Goal: Task Accomplishment & Management: Manage account settings

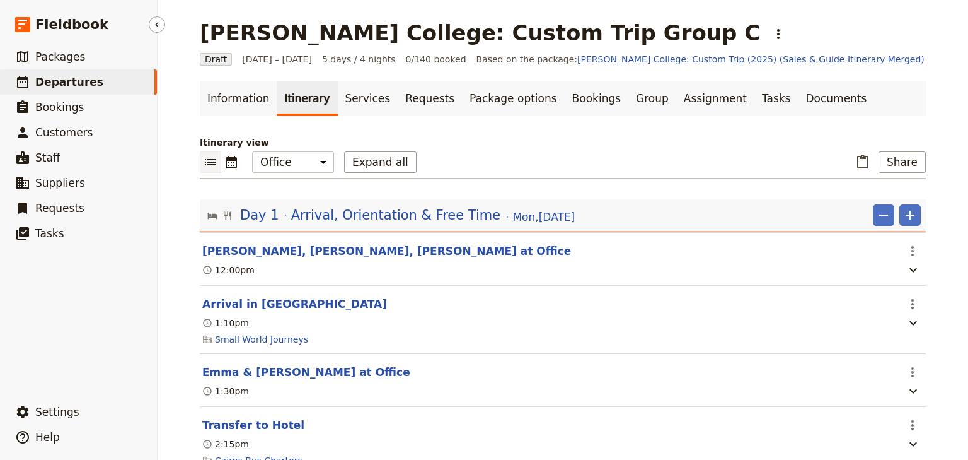
click at [57, 84] on span "Departures" at bounding box center [69, 82] width 68 height 13
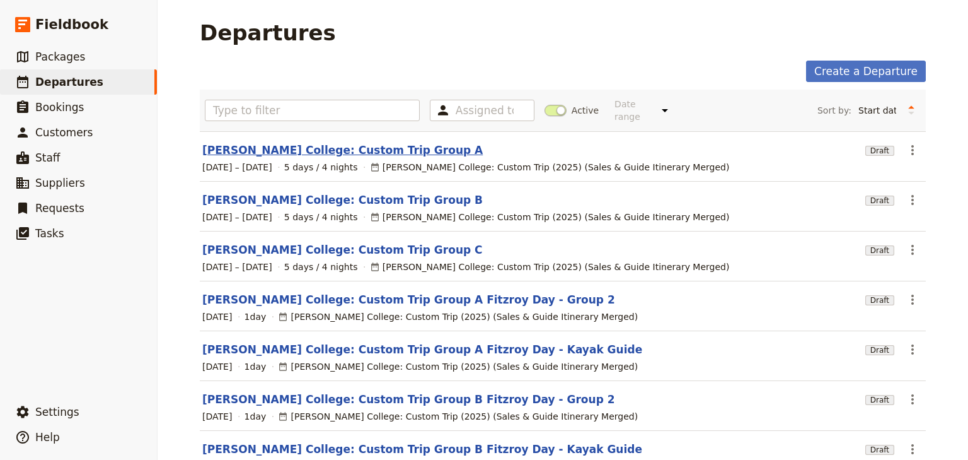
click at [339, 142] on link "[PERSON_NAME] College: Custom Trip Group A" at bounding box center [342, 149] width 281 height 15
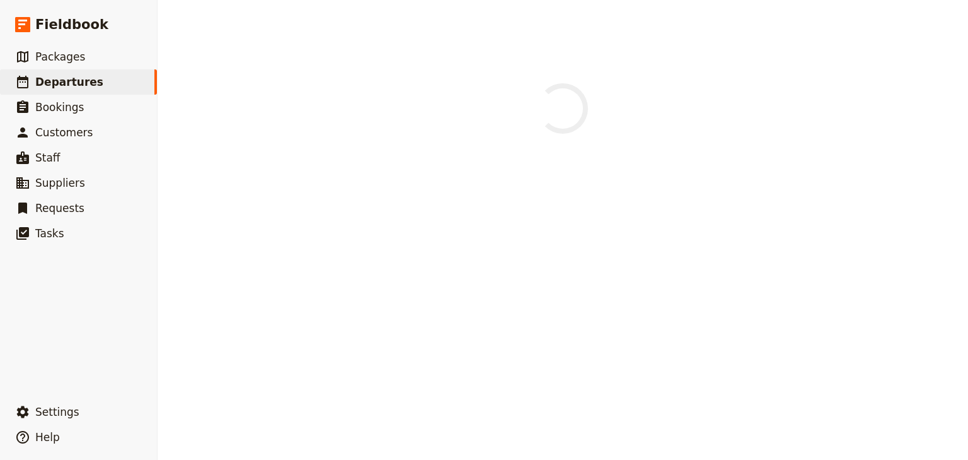
click at [339, 141] on main at bounding box center [563, 96] width 756 height 192
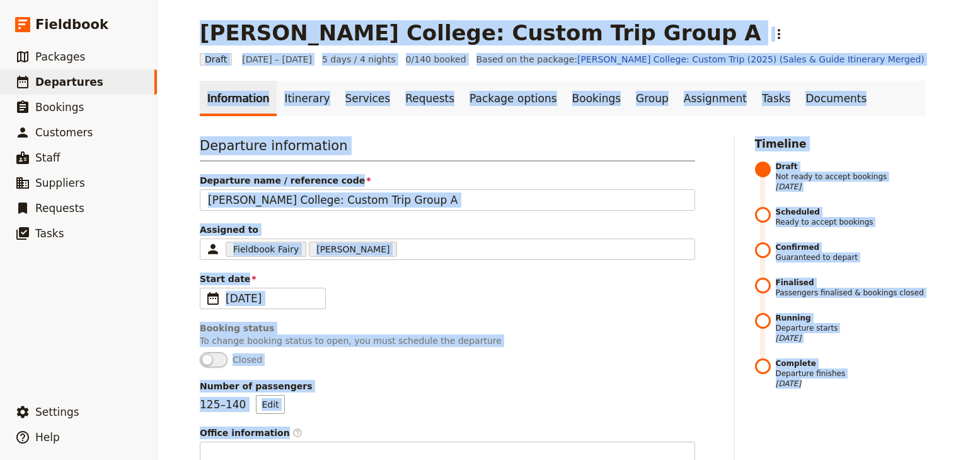
click at [867, 96] on ul "Information Itinerary Services Requests Package options Bookings Group Assignme…" at bounding box center [563, 98] width 726 height 35
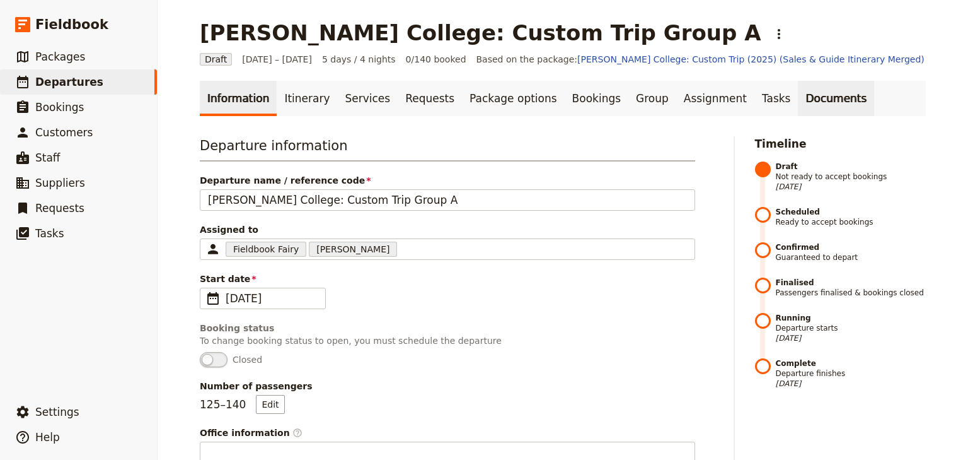
click at [798, 93] on link "Documents" at bounding box center [836, 98] width 76 height 35
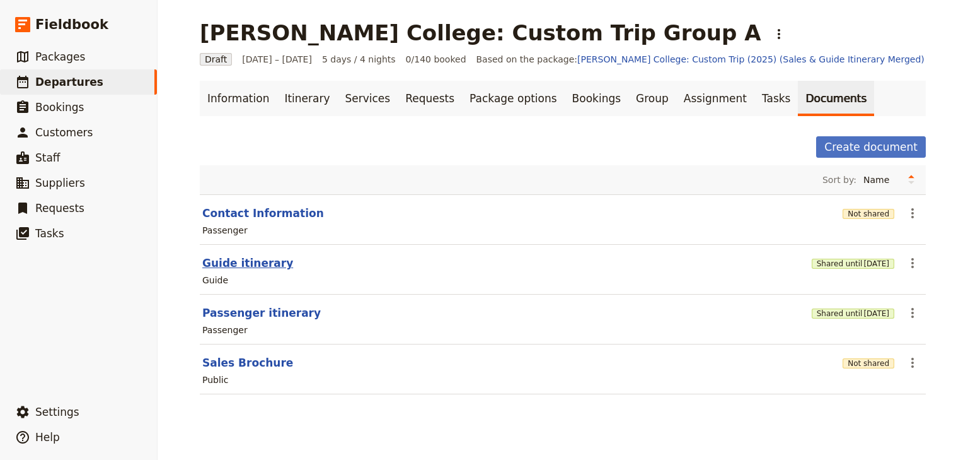
click at [233, 262] on button "Guide itinerary" at bounding box center [247, 262] width 91 height 15
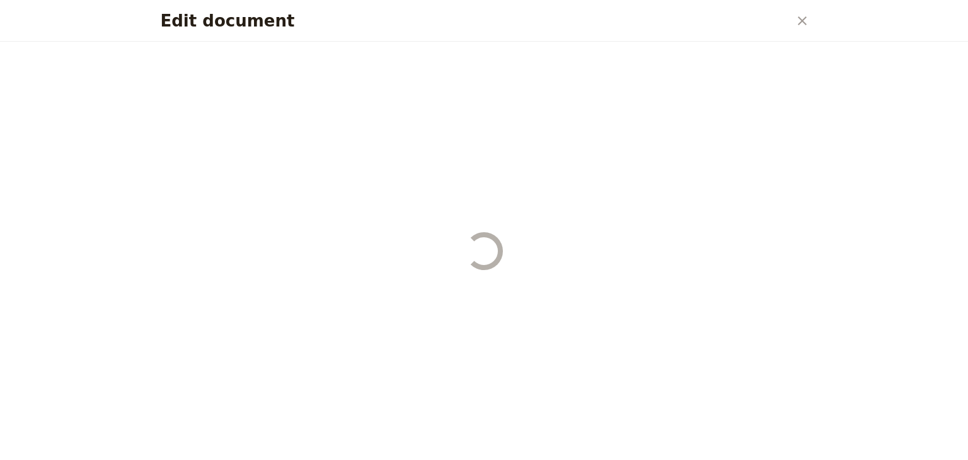
select select "STAFF"
select select "RUN_SHEET"
select select "DEFAULT"
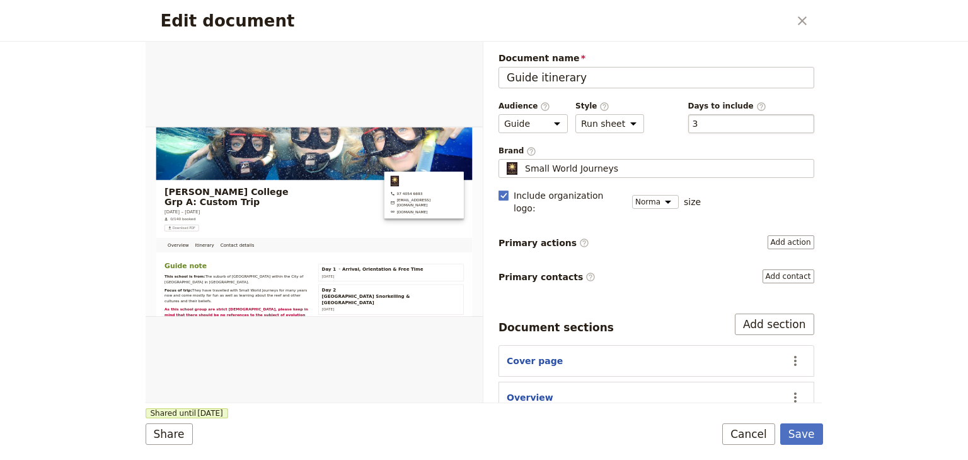
click at [732, 121] on div "​ 3 3" at bounding box center [751, 123] width 126 height 19
click at [698, 121] on button "​ 3" at bounding box center [696, 123] width 6 height 13
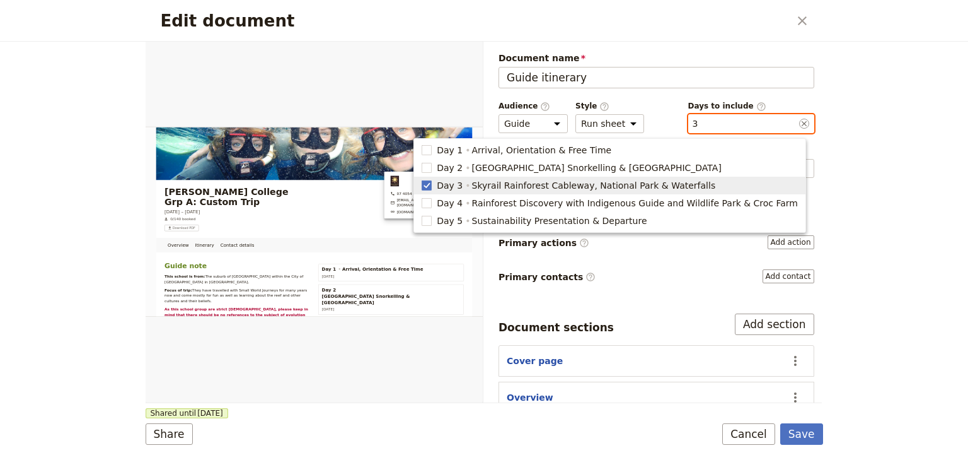
click at [463, 185] on span "Day 3" at bounding box center [450, 185] width 26 height 13
checkbox input "false"
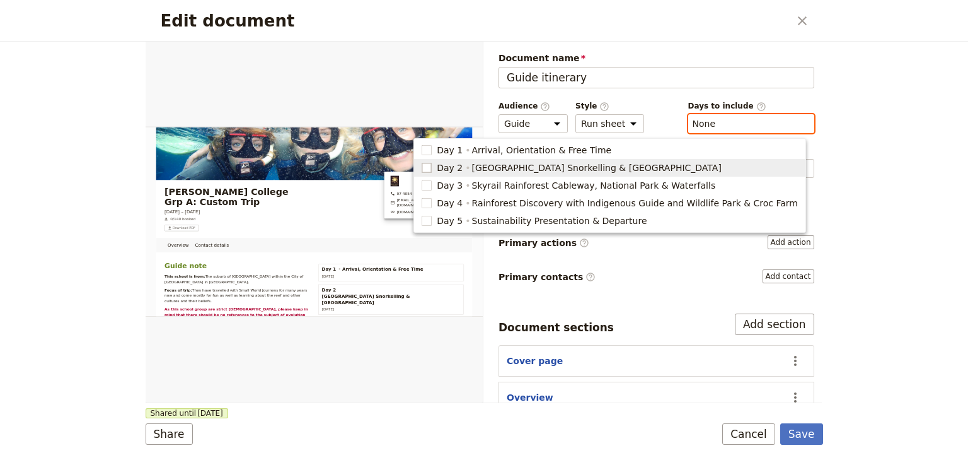
click at [432, 169] on rect "button" at bounding box center [426, 167] width 9 height 9
type input "2"
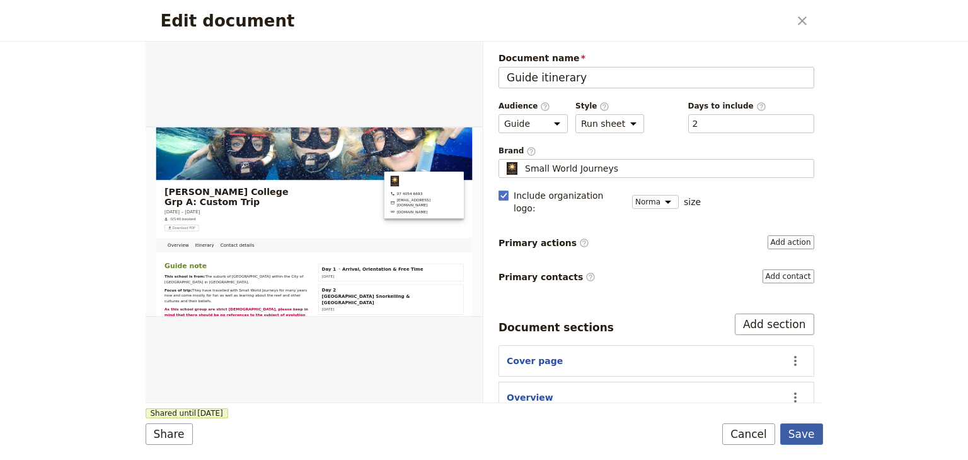
click at [803, 429] on button "Save" at bounding box center [801, 433] width 43 height 21
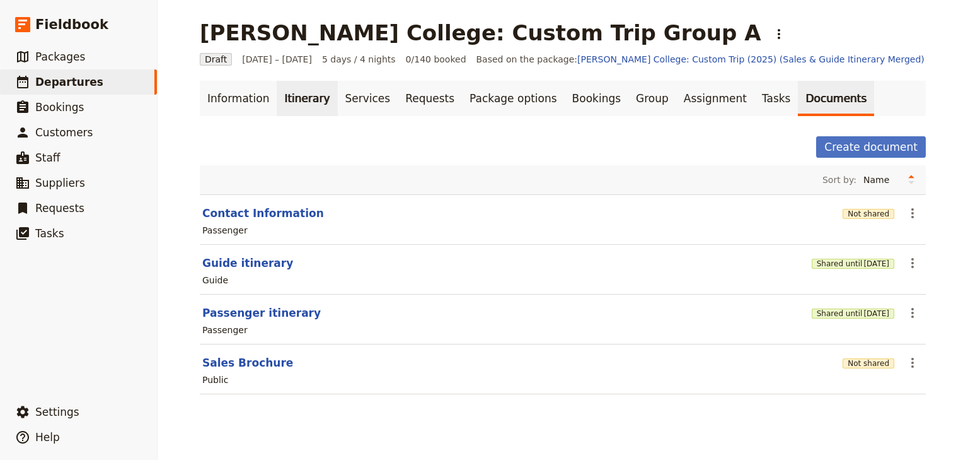
click at [287, 100] on link "Itinerary" at bounding box center [307, 98] width 61 height 35
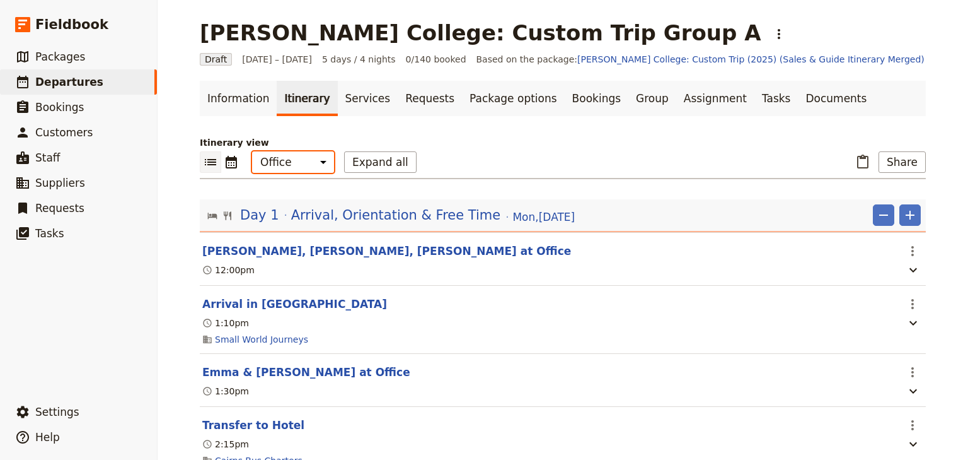
click at [288, 163] on select "Office Guide Passenger Sales" at bounding box center [293, 161] width 82 height 21
select select "STAFF"
click at [252, 151] on select "Office Guide Passenger Sales" at bounding box center [293, 161] width 82 height 21
click at [891, 166] on button "Share" at bounding box center [902, 161] width 47 height 21
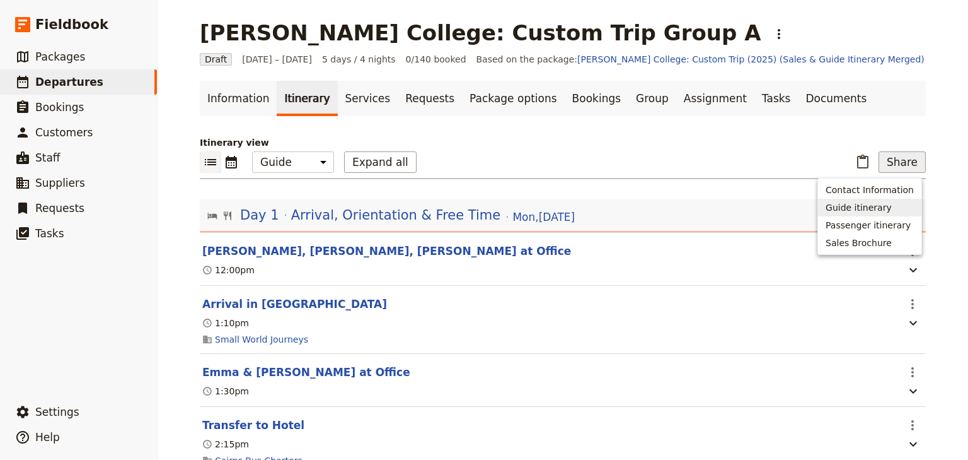
click at [890, 206] on span "Guide itinerary" at bounding box center [859, 207] width 66 height 13
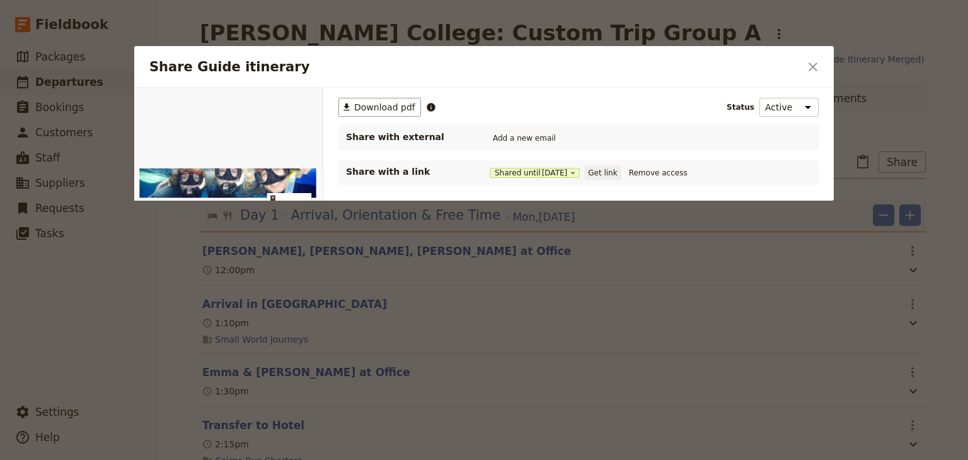
click at [606, 171] on button "Get link" at bounding box center [602, 173] width 35 height 14
drag, startPoint x: 808, startPoint y: 68, endPoint x: 848, endPoint y: 73, distance: 40.0
click at [808, 68] on icon "Close dialog" at bounding box center [813, 66] width 15 height 15
